Goal: Task Accomplishment & Management: Manage account settings

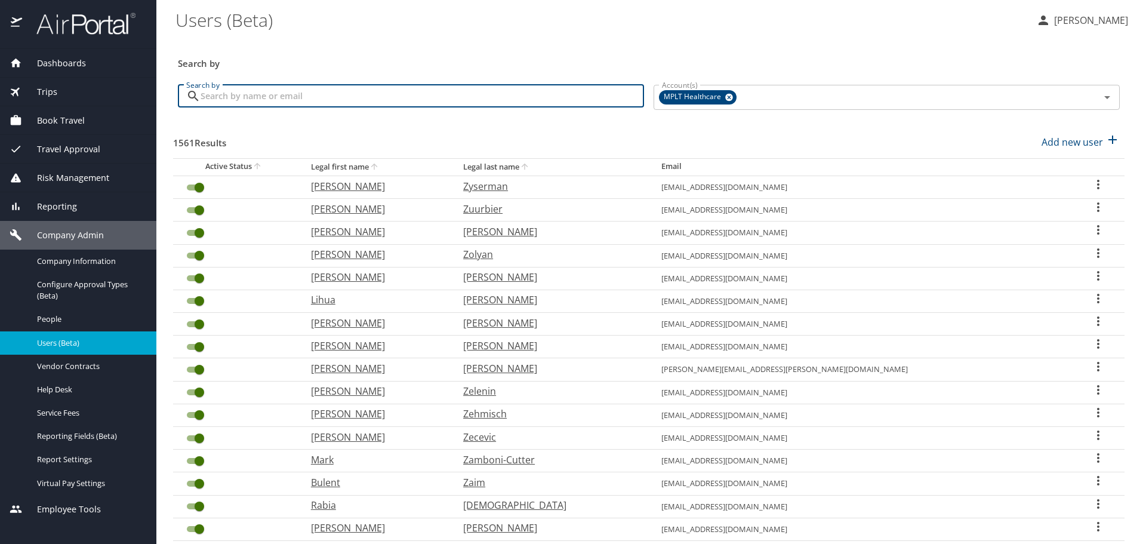
click at [386, 101] on input "Search by" at bounding box center [423, 96] width 444 height 23
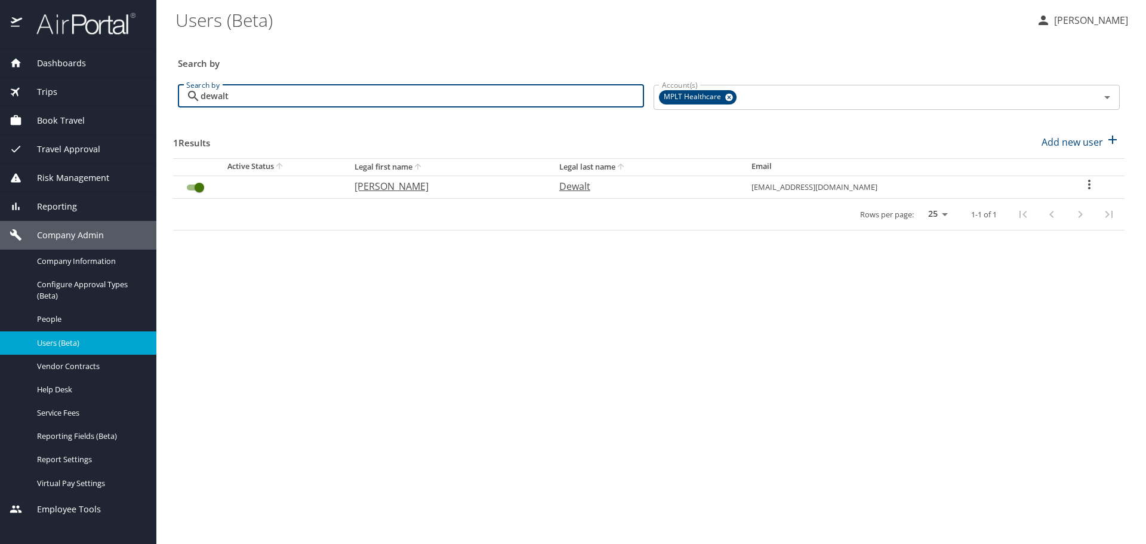
type input "dewalt"
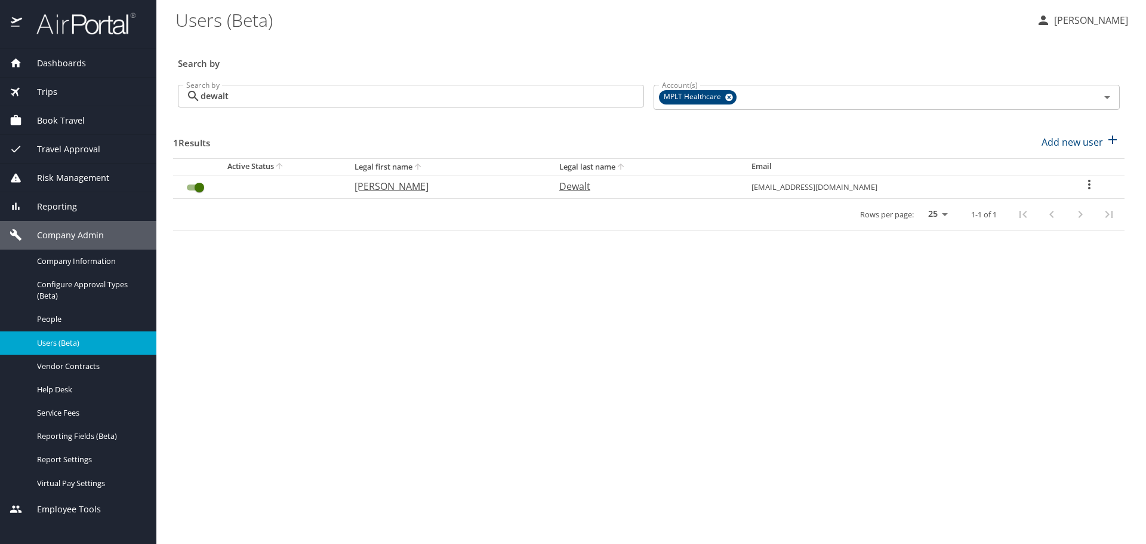
click at [400, 189] on p "[PERSON_NAME]" at bounding box center [445, 186] width 181 height 14
select select "US"
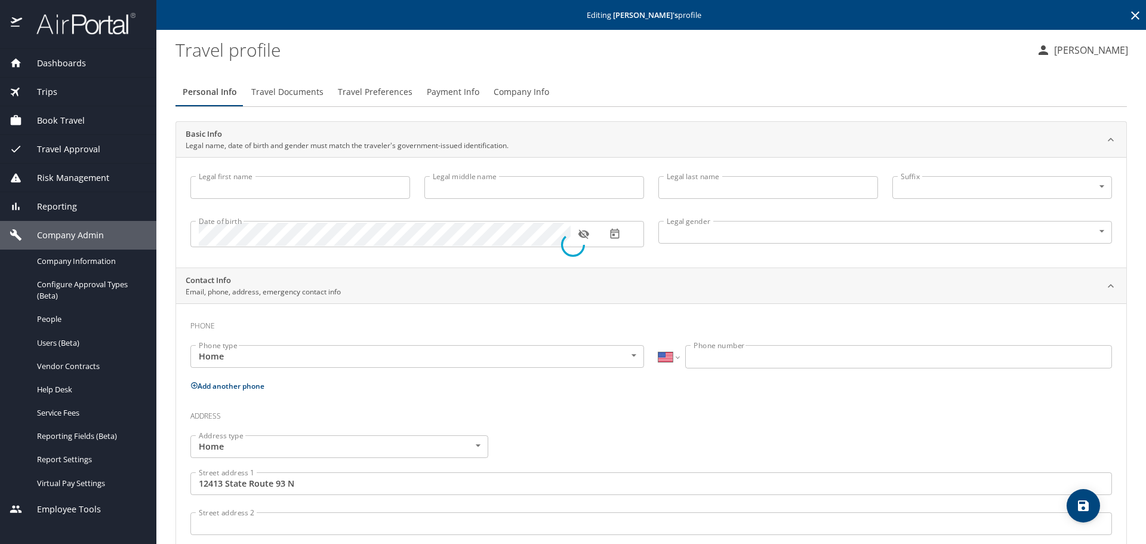
type input "[PERSON_NAME]"
type input "D."
type input "Dewalt"
type input "[DEMOGRAPHIC_DATA]"
type input "[GEOGRAPHIC_DATA]"
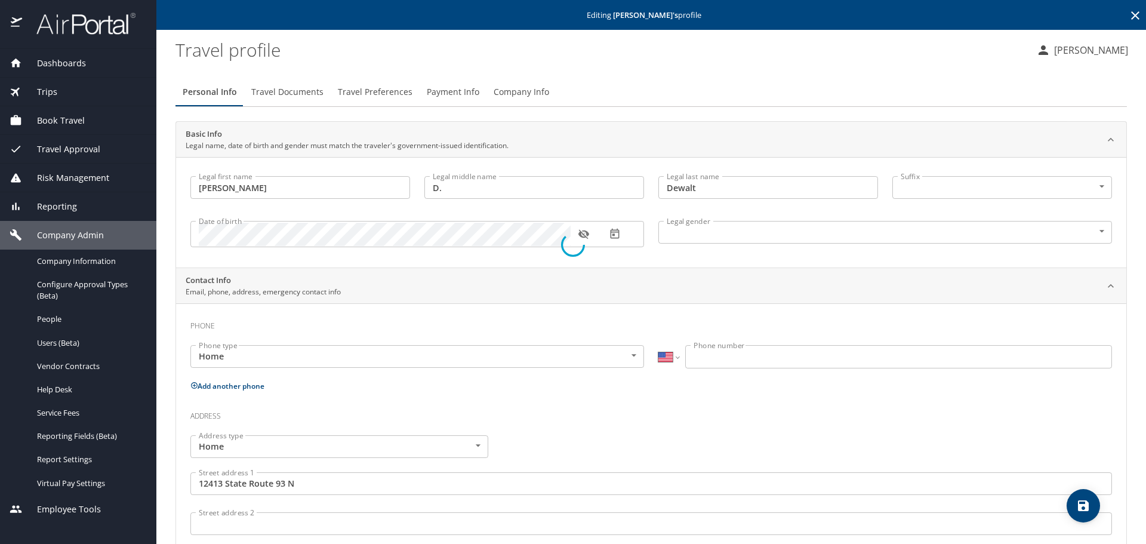
type input "[US_STATE]"
type input "[GEOGRAPHIC_DATA]"
type input "[US_STATE]"
select select "US"
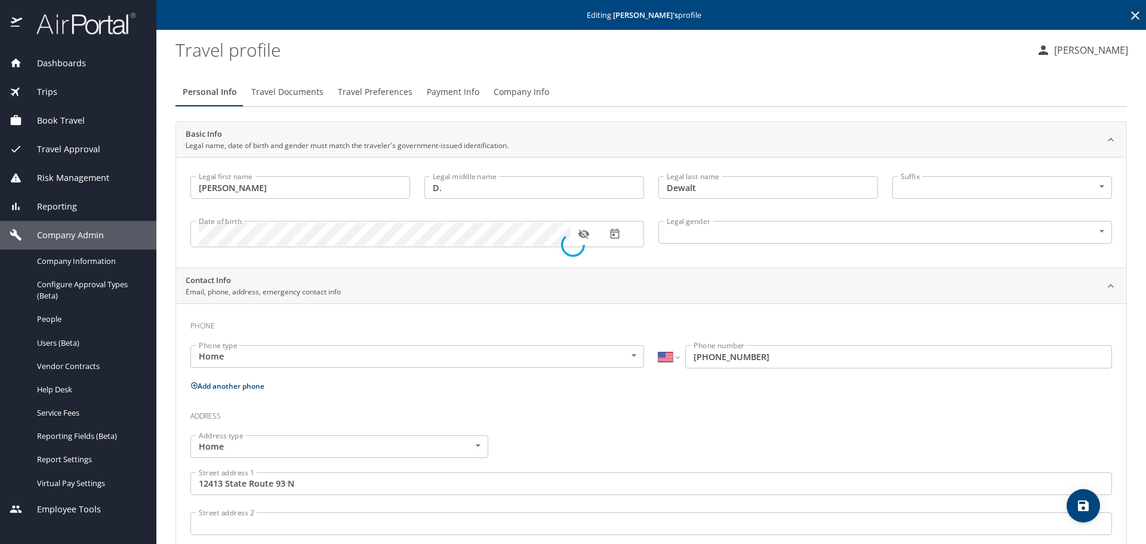
select select "US"
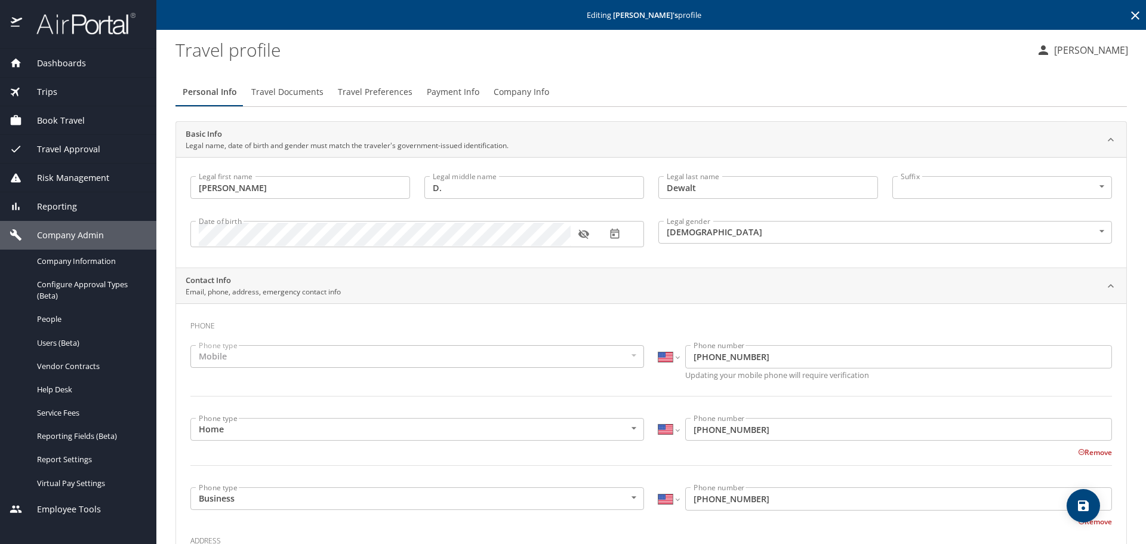
click at [350, 90] on span "Travel Preferences" at bounding box center [375, 92] width 75 height 15
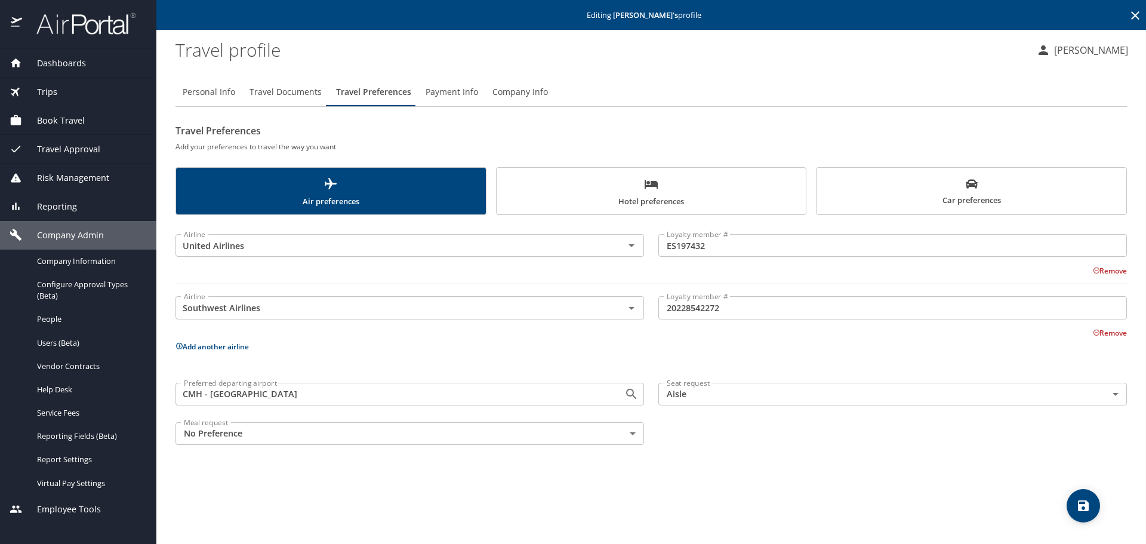
click at [736, 181] on span "Hotel preferences" at bounding box center [652, 193] width 296 height 32
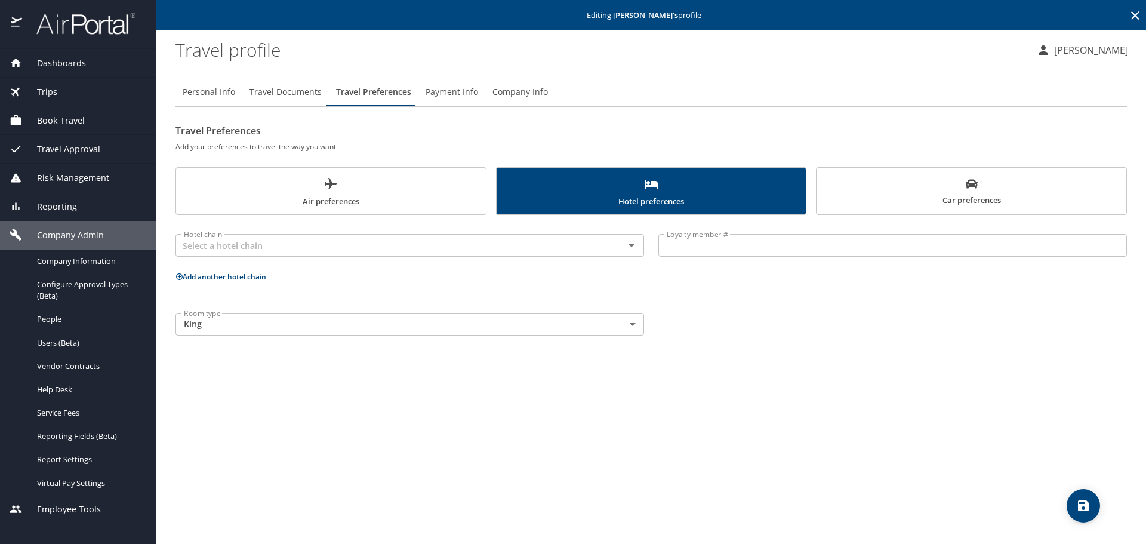
click at [350, 197] on span "Air preferences" at bounding box center [331, 193] width 296 height 32
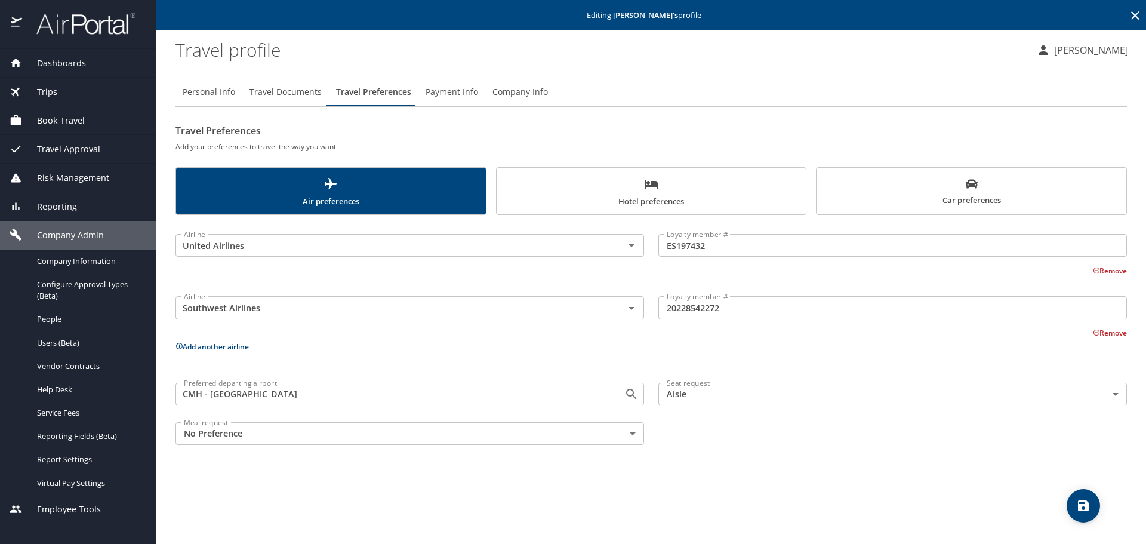
click at [1133, 15] on icon at bounding box center [1135, 15] width 14 height 14
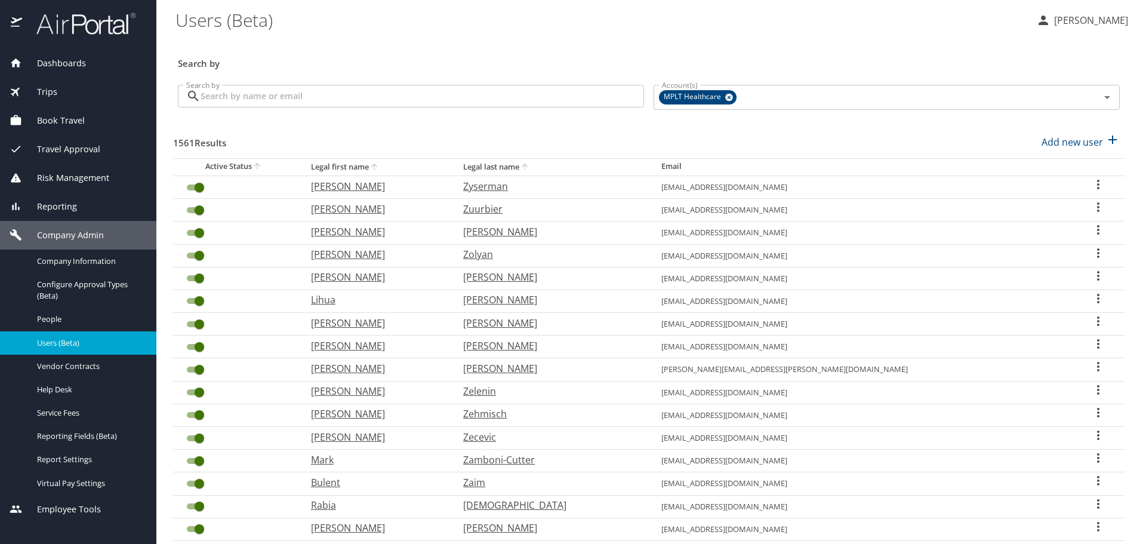
click at [444, 94] on input "Search by" at bounding box center [423, 96] width 444 height 23
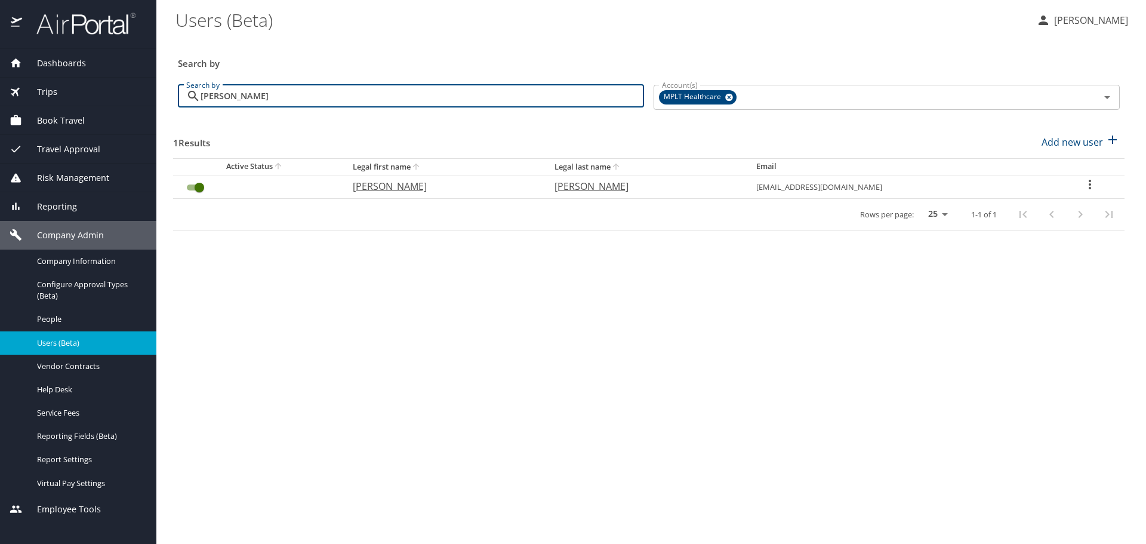
type input "[PERSON_NAME]"
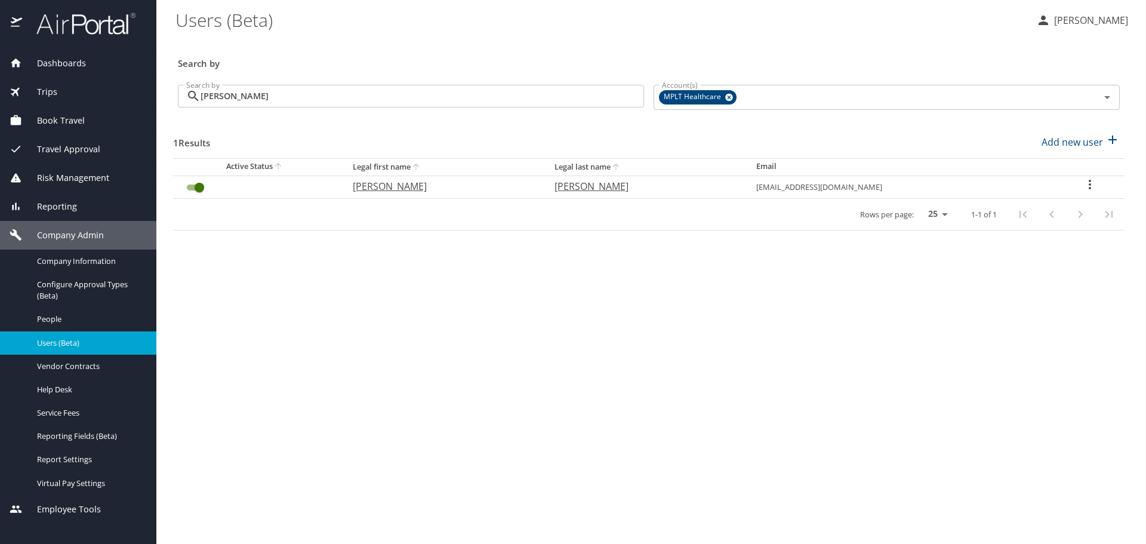
click at [399, 186] on p "[PERSON_NAME]" at bounding box center [442, 186] width 178 height 14
select select "US"
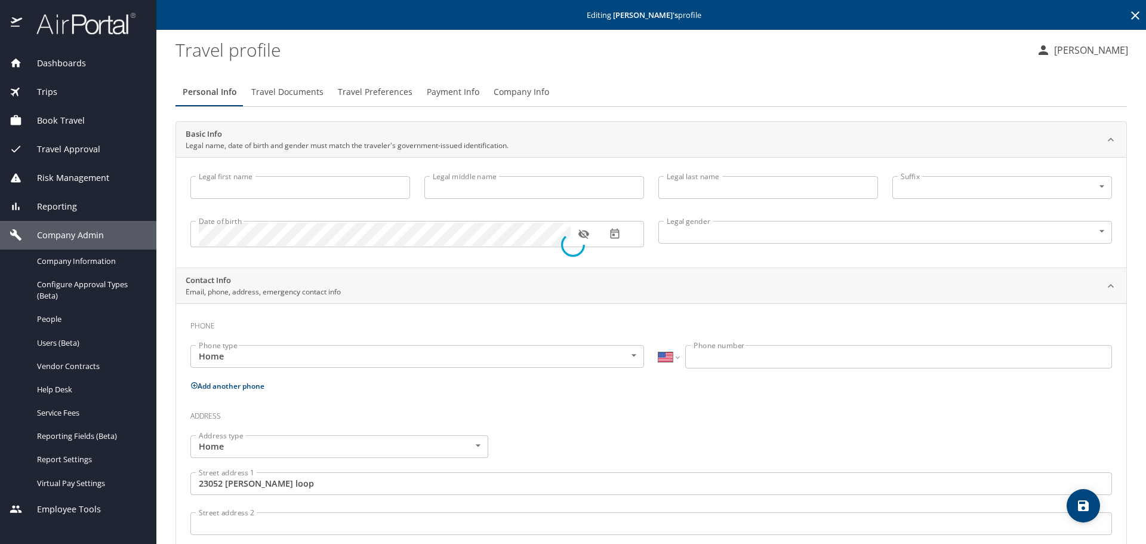
type input "[PERSON_NAME]"
type input "[DEMOGRAPHIC_DATA]"
type input "[PERSON_NAME]"
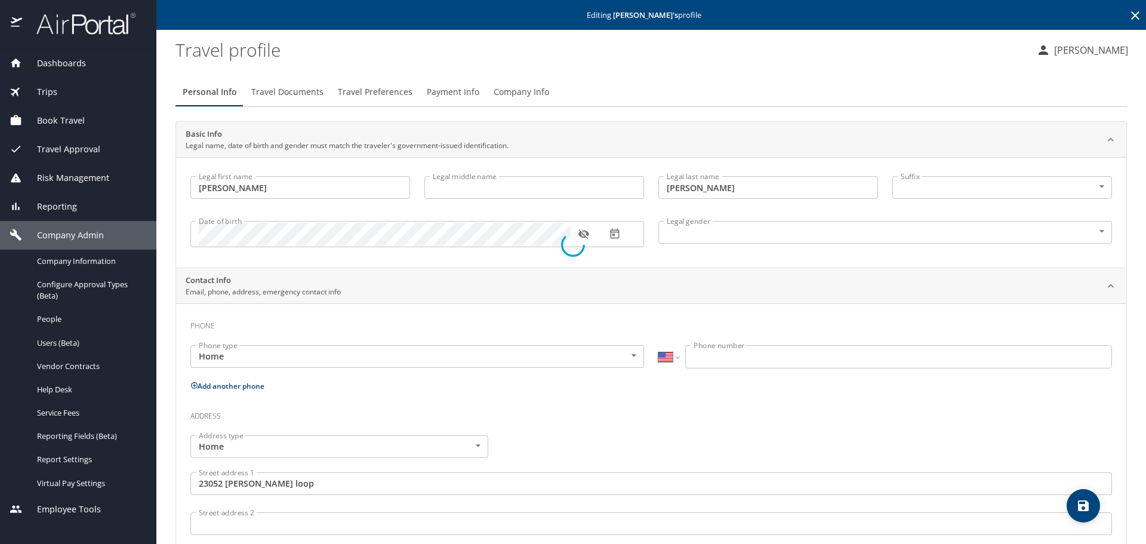
type input "[PHONE_NUMBER]"
type input "[GEOGRAPHIC_DATA]"
type input "[US_STATE]"
select select "US"
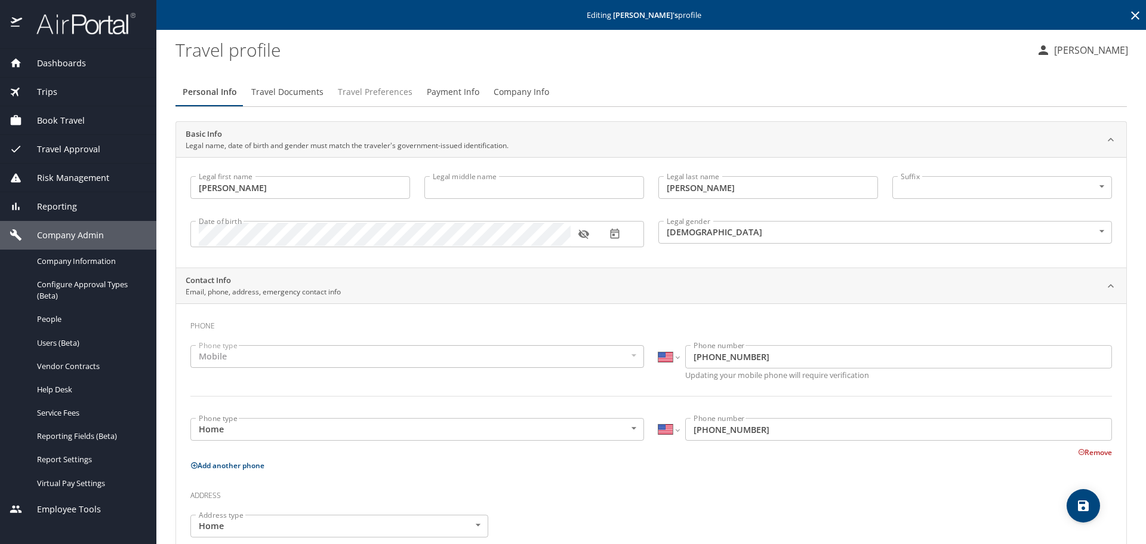
click at [379, 88] on span "Travel Preferences" at bounding box center [375, 92] width 75 height 15
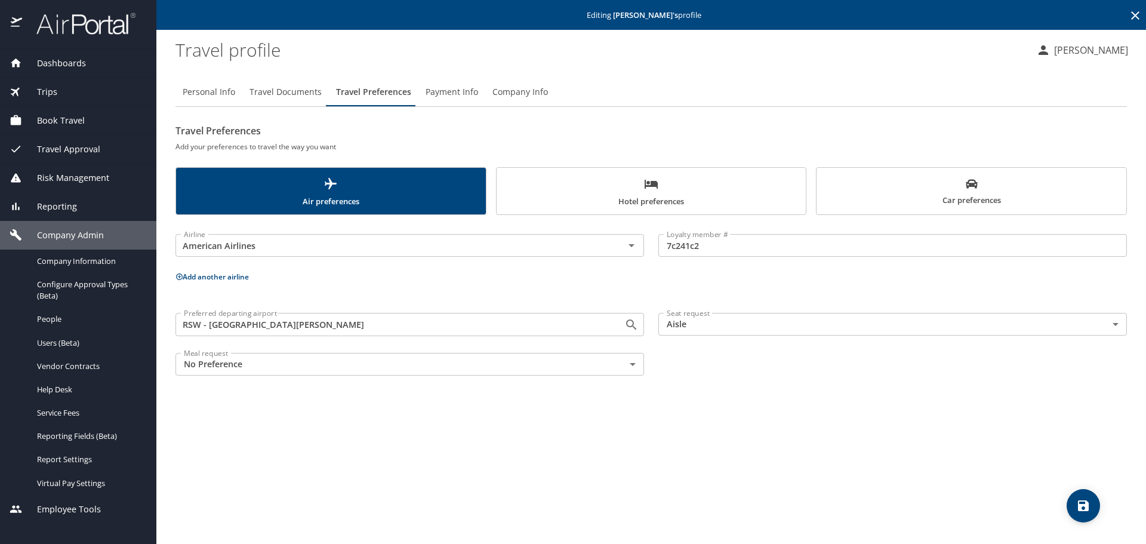
click at [560, 193] on span "Hotel preferences" at bounding box center [652, 193] width 296 height 32
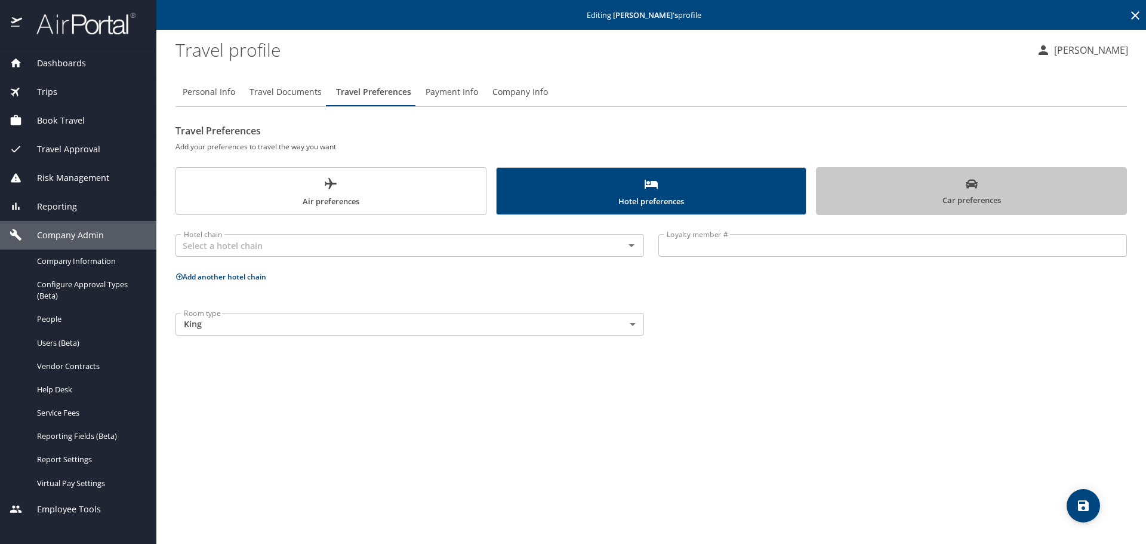
click at [882, 192] on span "Car preferences" at bounding box center [972, 192] width 296 height 29
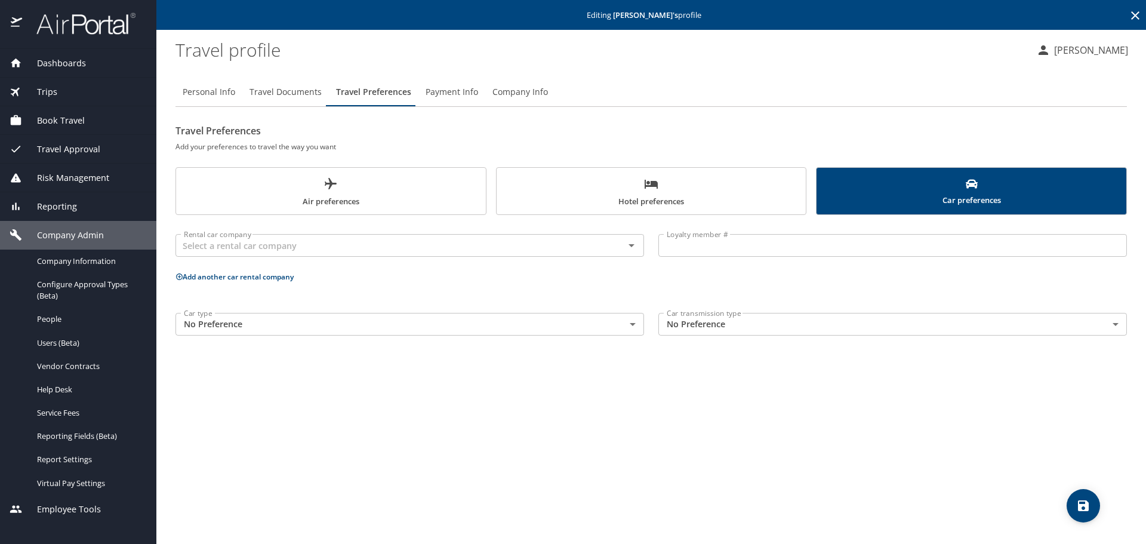
click at [605, 194] on span "Hotel preferences" at bounding box center [652, 193] width 296 height 32
